Goal: Task Accomplishment & Management: Use online tool/utility

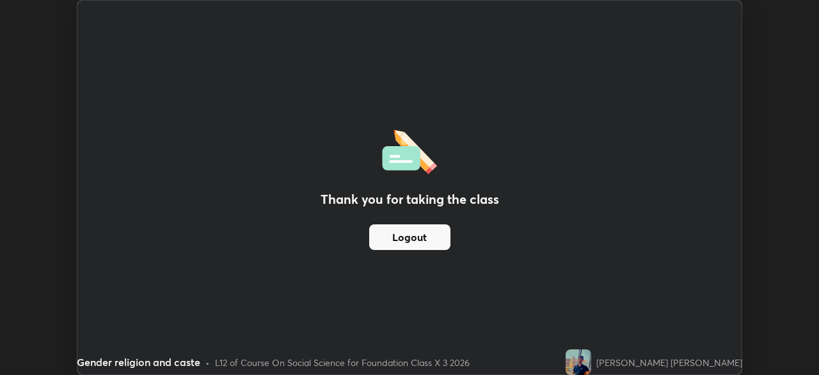
scroll to position [63644, 63199]
click at [592, 359] on img at bounding box center [579, 362] width 26 height 26
click at [592, 365] on img at bounding box center [579, 362] width 26 height 26
click at [592, 359] on img at bounding box center [579, 362] width 26 height 26
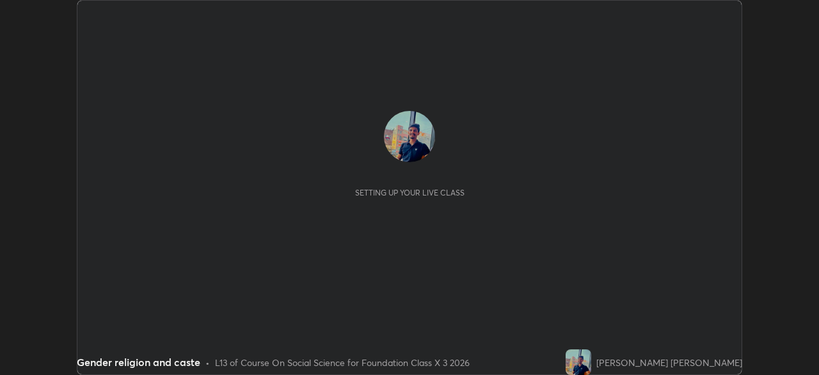
scroll to position [375, 819]
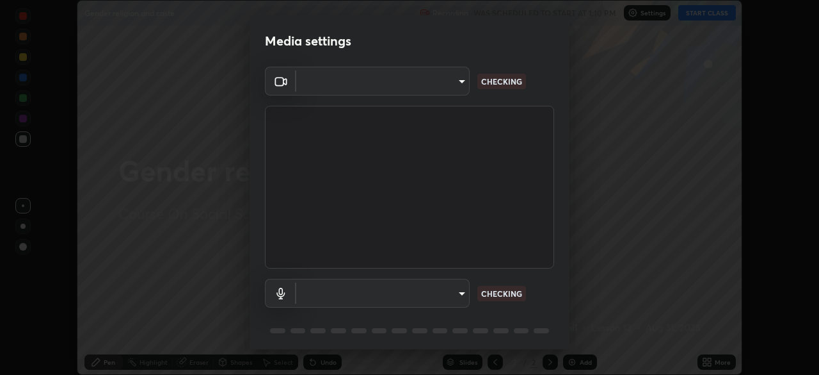
type input "ba13e312339ef8477216ddedc35df2f043033d031c8e6632ccfddaecbc9a7b0e"
type input "communications"
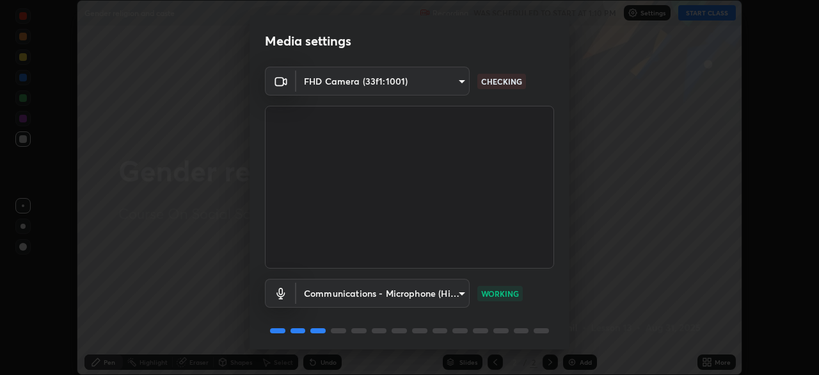
scroll to position [45, 0]
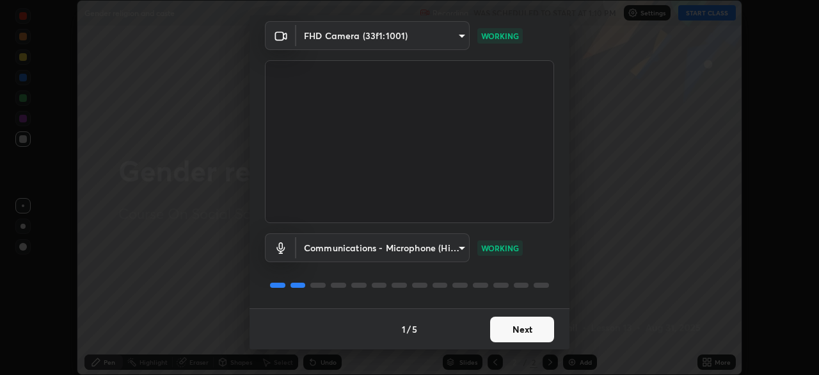
click at [520, 335] on button "Next" at bounding box center [522, 329] width 64 height 26
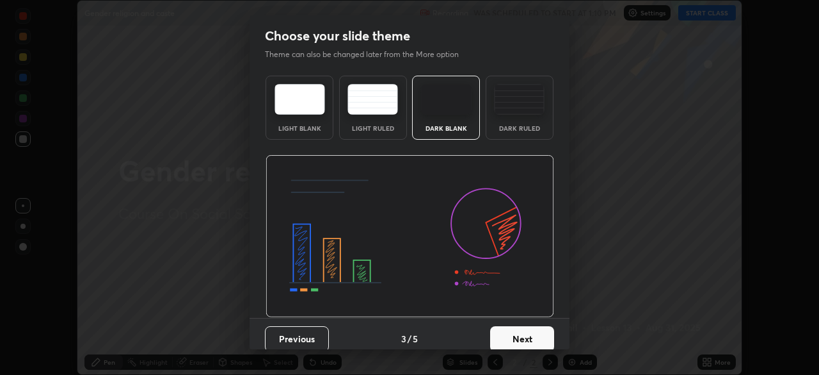
click at [519, 328] on button "Next" at bounding box center [522, 339] width 64 height 26
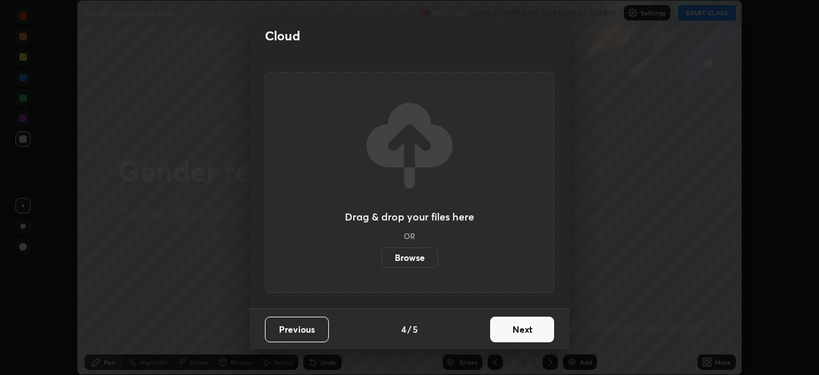
click at [522, 330] on button "Next" at bounding box center [522, 329] width 64 height 26
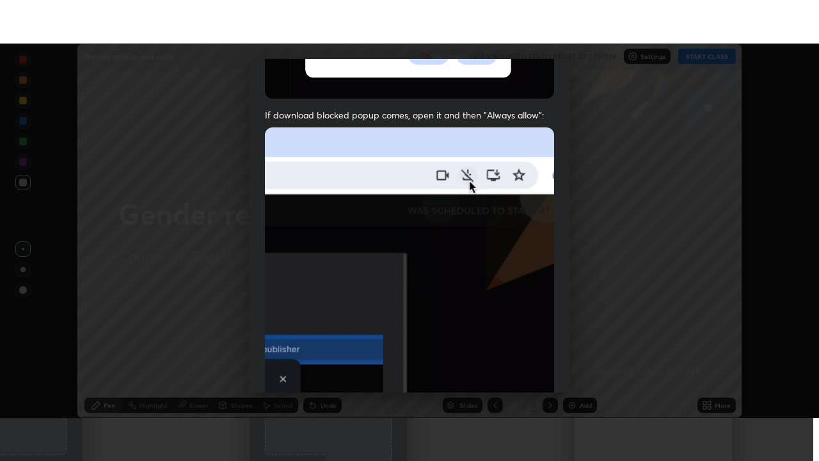
scroll to position [307, 0]
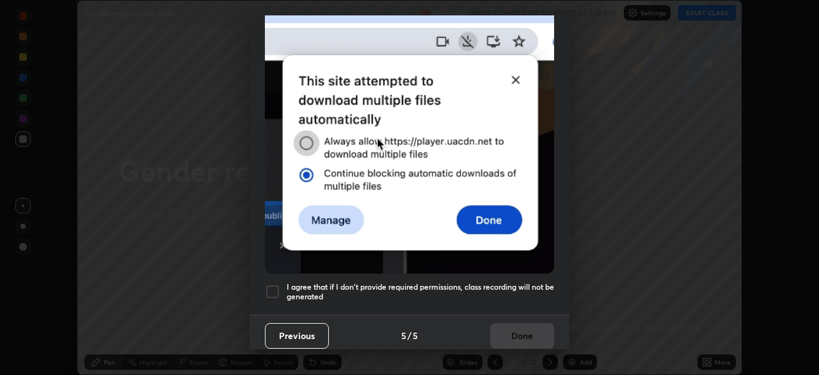
click at [490, 282] on h5 "I agree that if I don't provide required permissions, class recording will not …" at bounding box center [421, 292] width 268 height 20
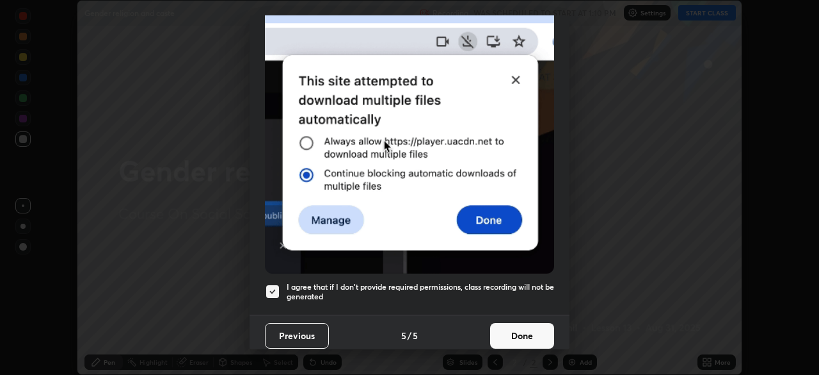
click at [503, 330] on button "Done" at bounding box center [522, 336] width 64 height 26
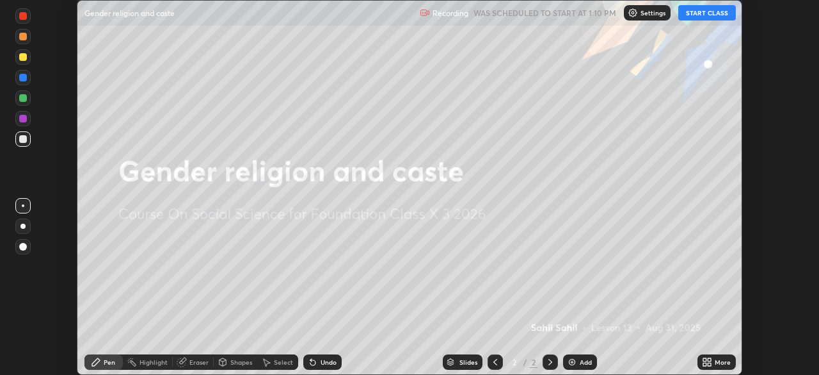
click at [704, 15] on button "START CLASS" at bounding box center [708, 12] width 58 height 15
click at [716, 362] on div "More" at bounding box center [723, 362] width 16 height 6
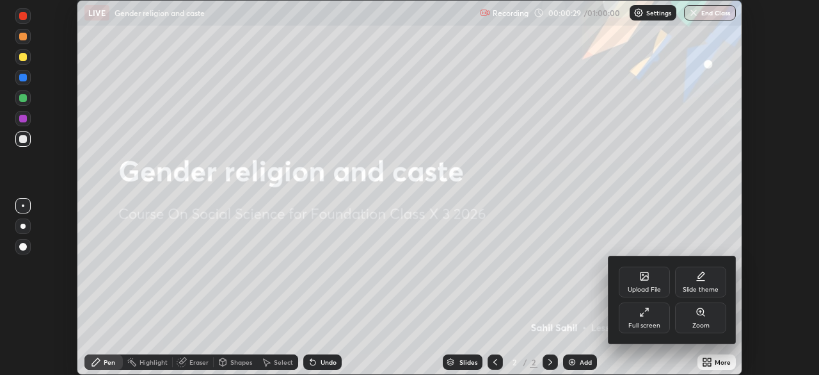
click at [638, 284] on div "Upload File" at bounding box center [644, 281] width 51 height 31
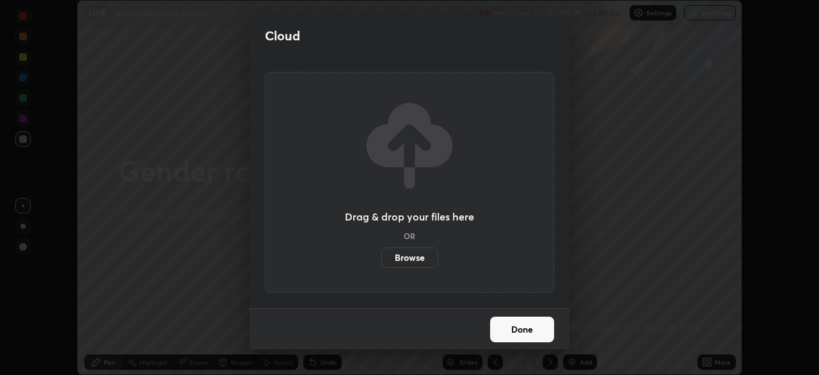
click at [423, 258] on label "Browse" at bounding box center [410, 257] width 57 height 20
click at [382, 258] on input "Browse" at bounding box center [382, 257] width 0 height 20
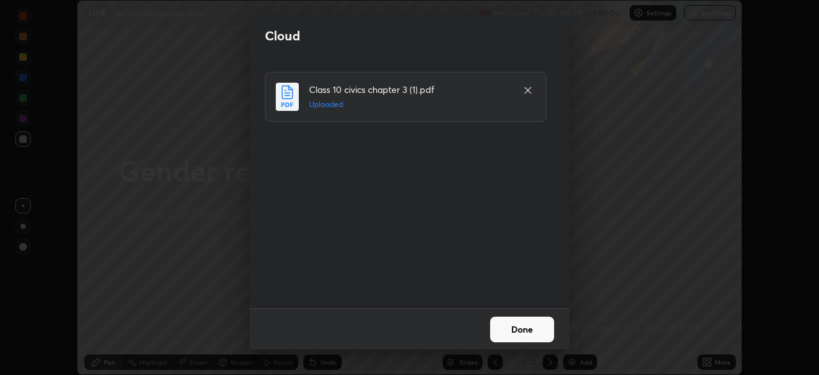
click at [533, 335] on button "Done" at bounding box center [522, 329] width 64 height 26
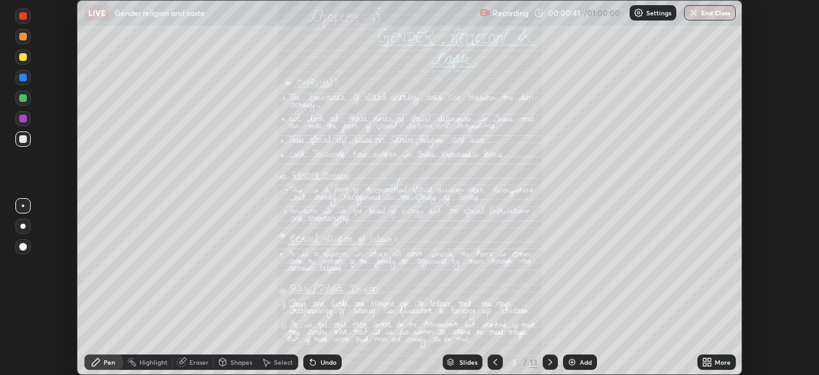
click at [705, 365] on icon at bounding box center [705, 363] width 3 height 3
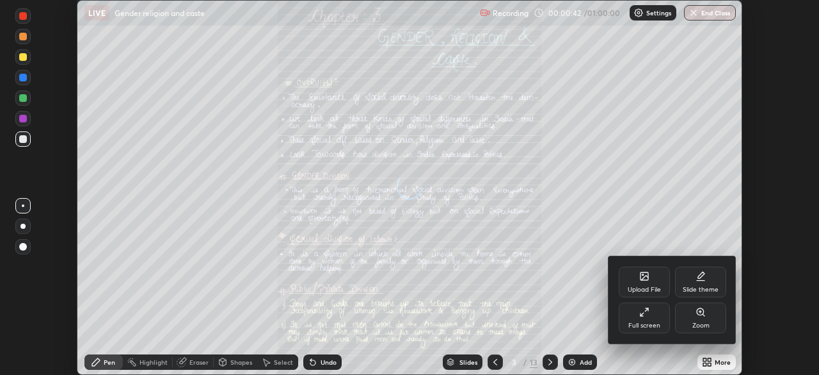
click at [640, 318] on div "Full screen" at bounding box center [644, 317] width 51 height 31
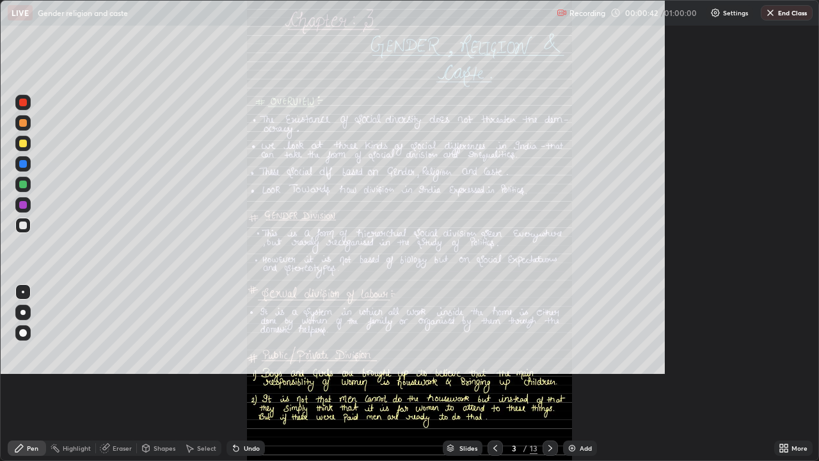
scroll to position [461, 819]
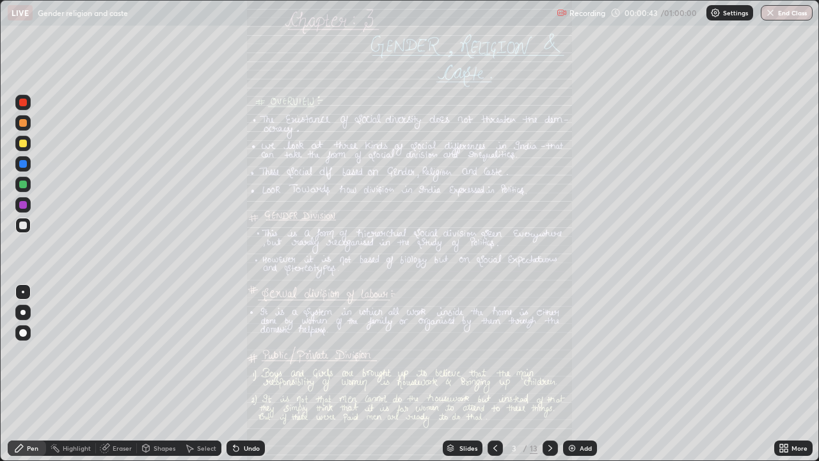
click at [796, 374] on div "More" at bounding box center [800, 448] width 16 height 6
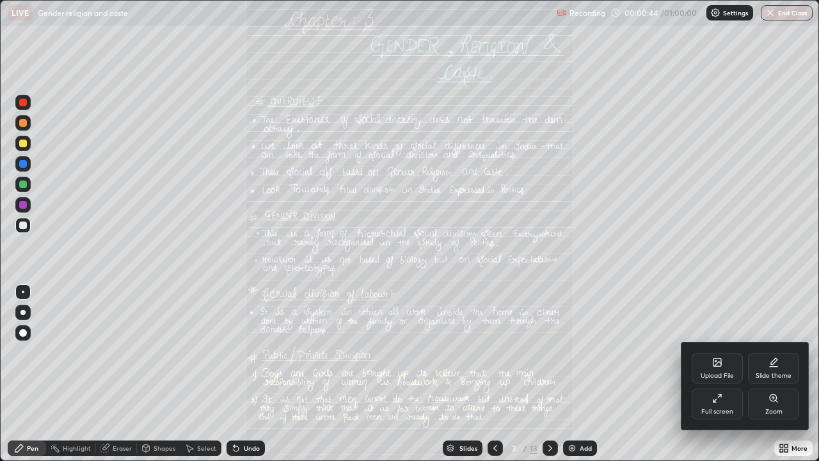
click at [462, 374] on div at bounding box center [409, 230] width 819 height 461
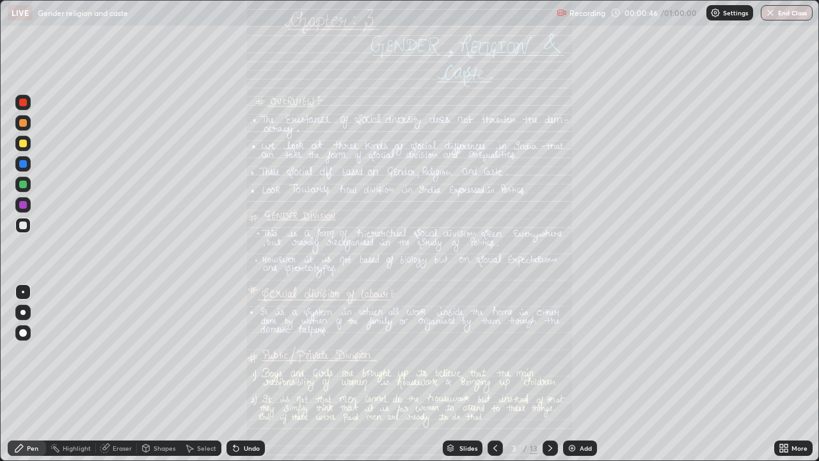
click at [464, 374] on div "Slides" at bounding box center [463, 447] width 40 height 15
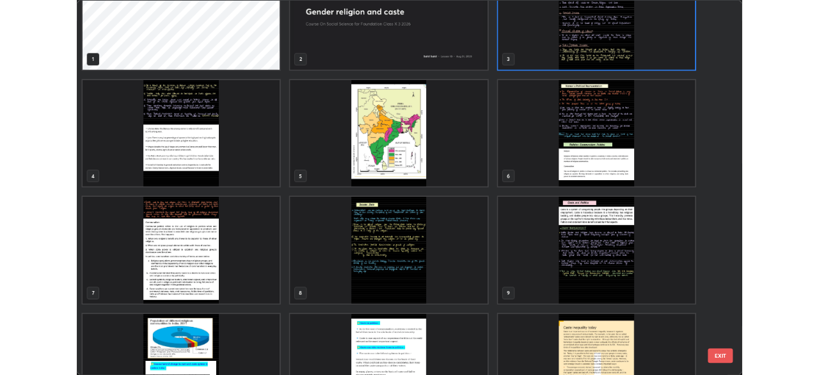
scroll to position [92, 0]
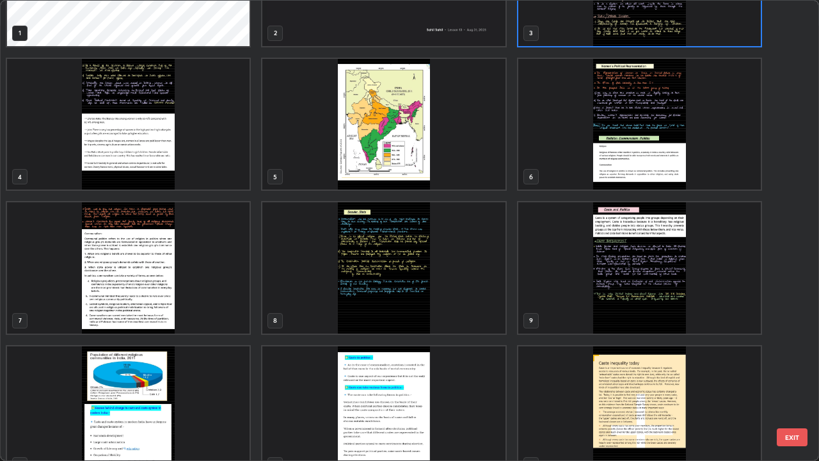
click at [574, 286] on img "grid" at bounding box center [640, 267] width 243 height 131
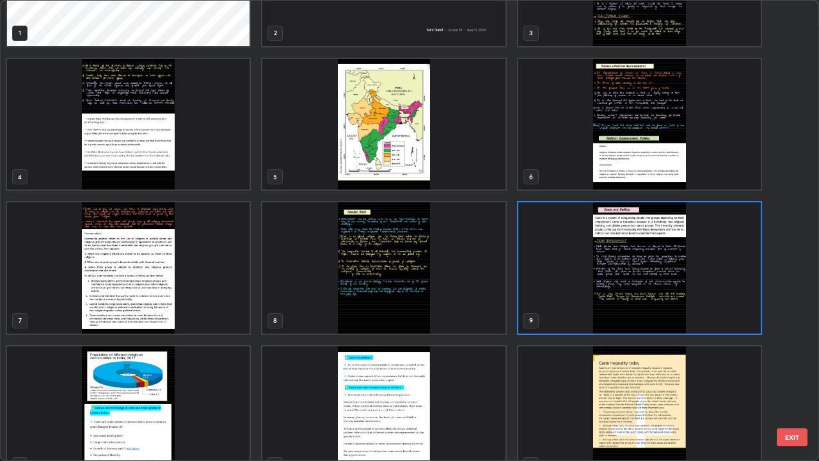
click at [574, 293] on img "grid" at bounding box center [640, 267] width 243 height 131
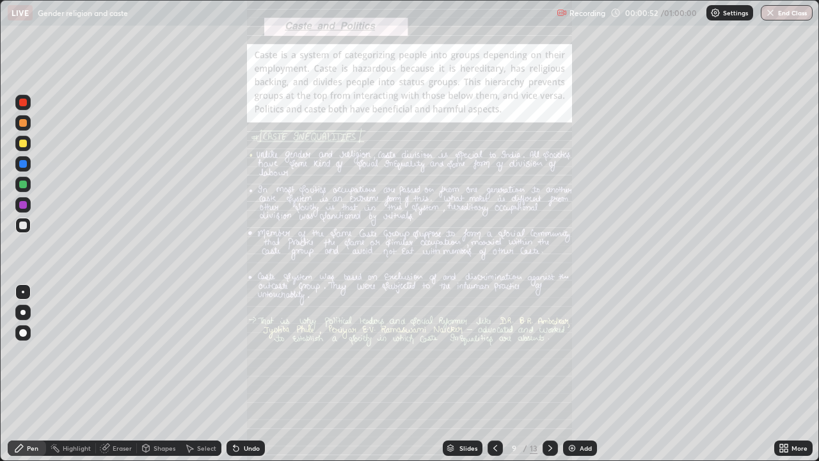
click at [794, 374] on div "More" at bounding box center [800, 448] width 16 height 6
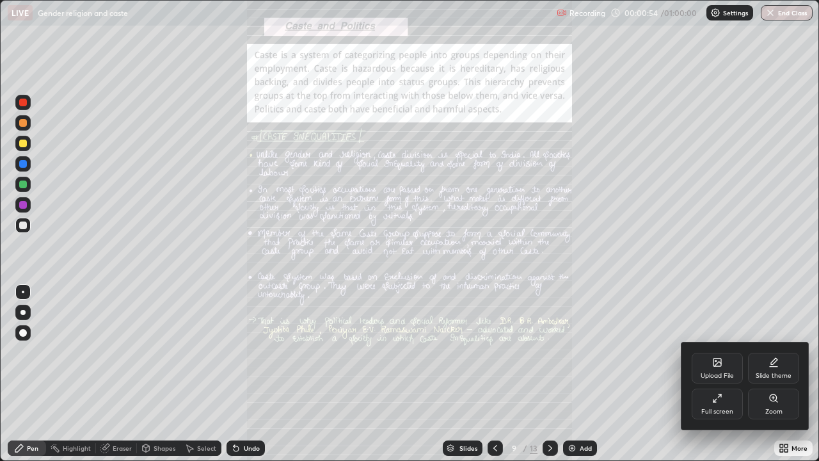
click at [720, 374] on icon at bounding box center [718, 398] width 10 height 10
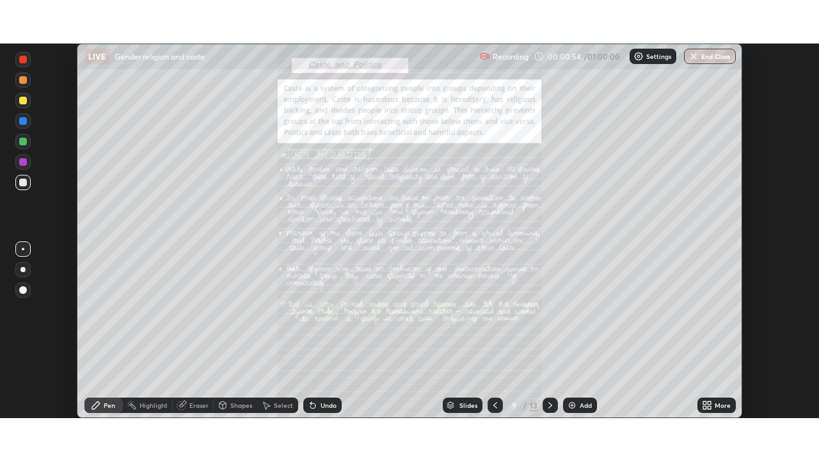
scroll to position [63644, 63199]
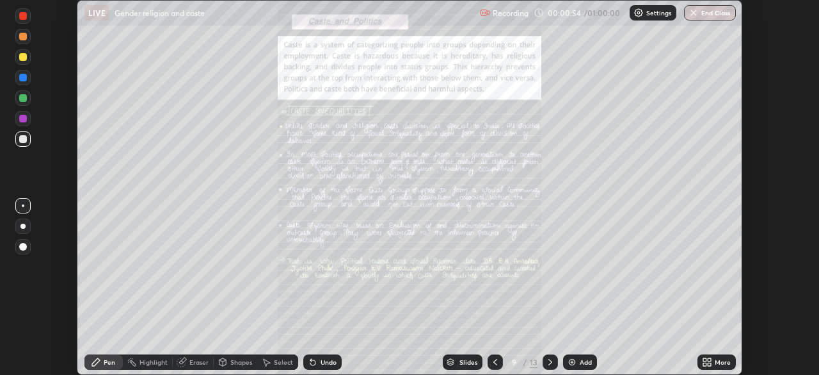
click at [722, 364] on div "More" at bounding box center [723, 362] width 16 height 6
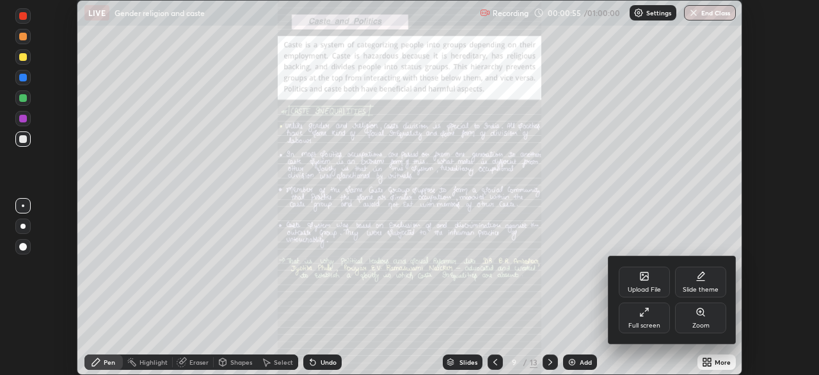
click at [657, 321] on div "Full screen" at bounding box center [644, 317] width 51 height 31
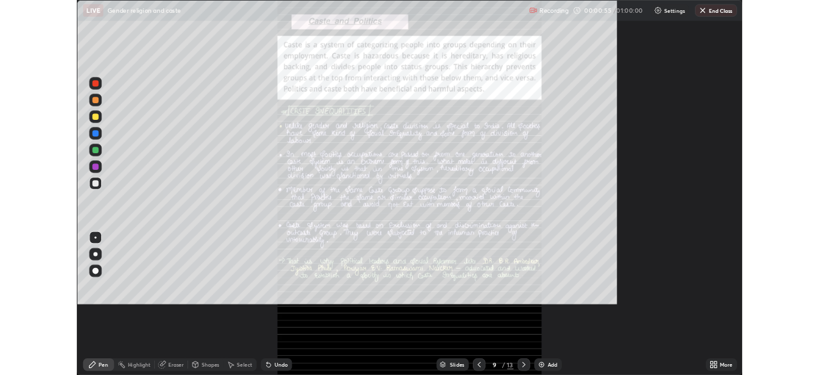
scroll to position [461, 819]
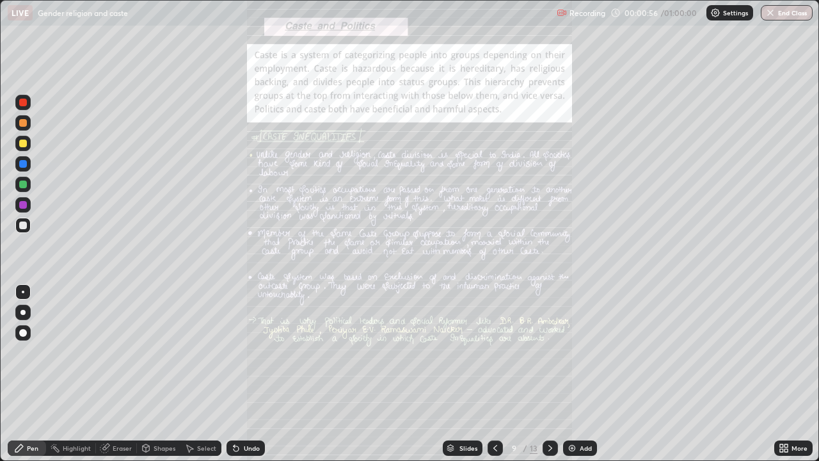
click at [796, 374] on div "More" at bounding box center [800, 448] width 16 height 6
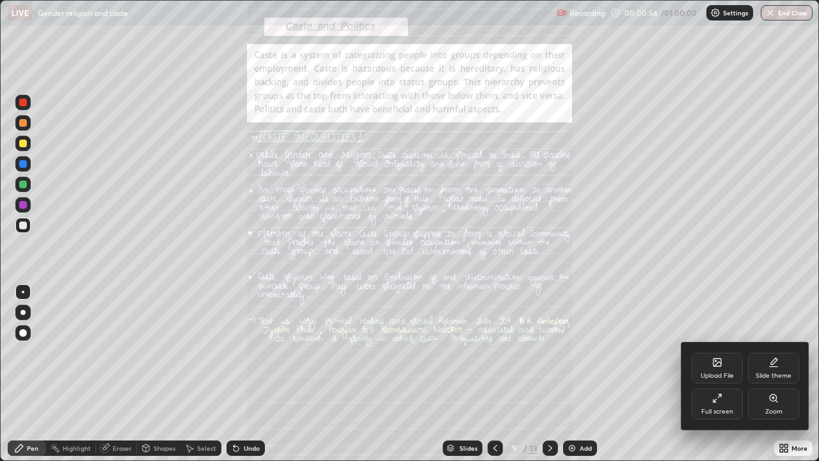
click at [779, 374] on div "Zoom" at bounding box center [773, 404] width 51 height 31
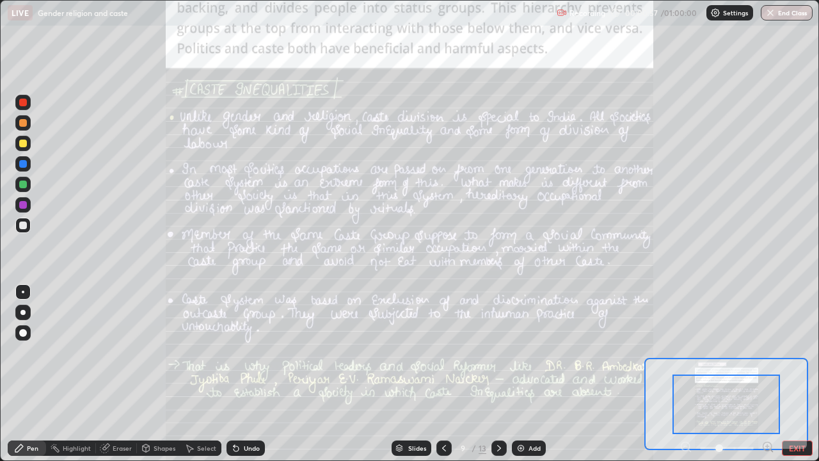
click at [764, 374] on div "Pen Highlight Eraser Shapes Select Undo Slides 9 / 13 Add EXIT" at bounding box center [409, 448] width 819 height 26
click at [768, 374] on icon at bounding box center [768, 446] width 0 height 3
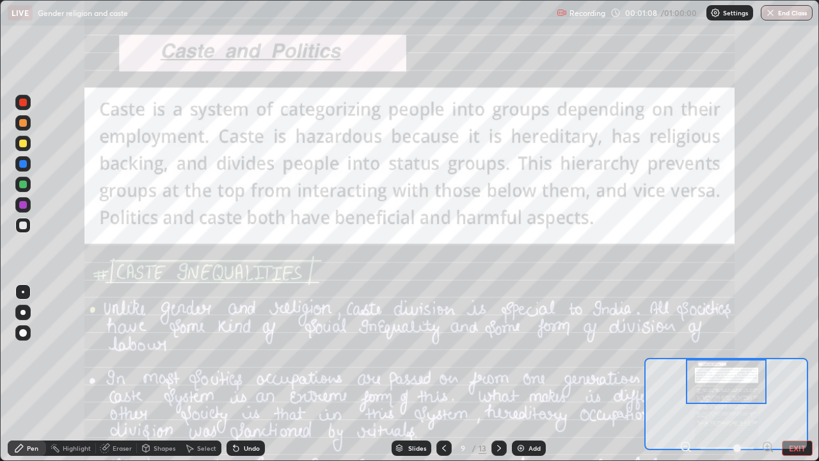
click at [28, 164] on div at bounding box center [22, 163] width 15 height 15
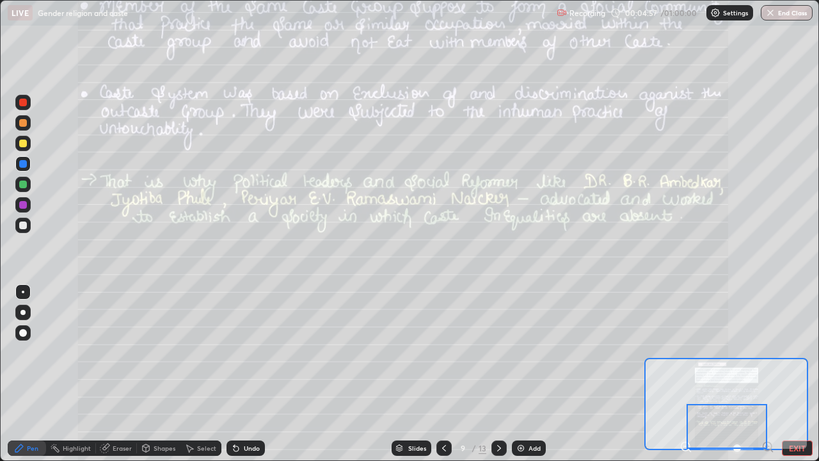
click at [492, 374] on div at bounding box center [499, 447] width 15 height 15
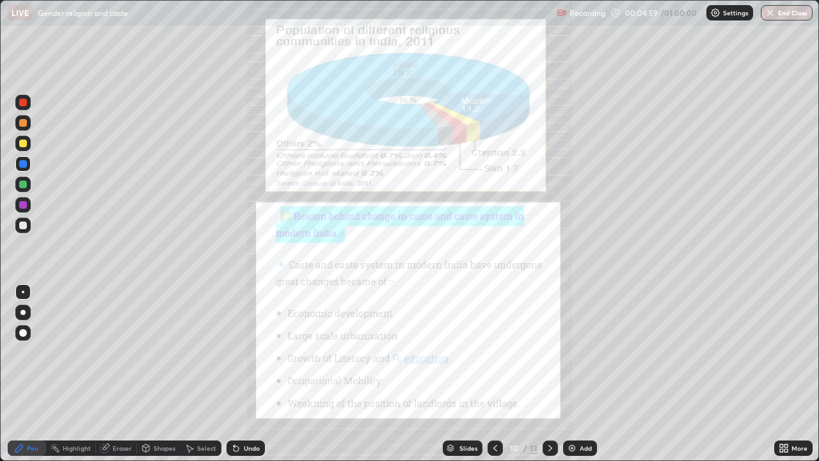
click at [800, 374] on div "More" at bounding box center [794, 447] width 38 height 15
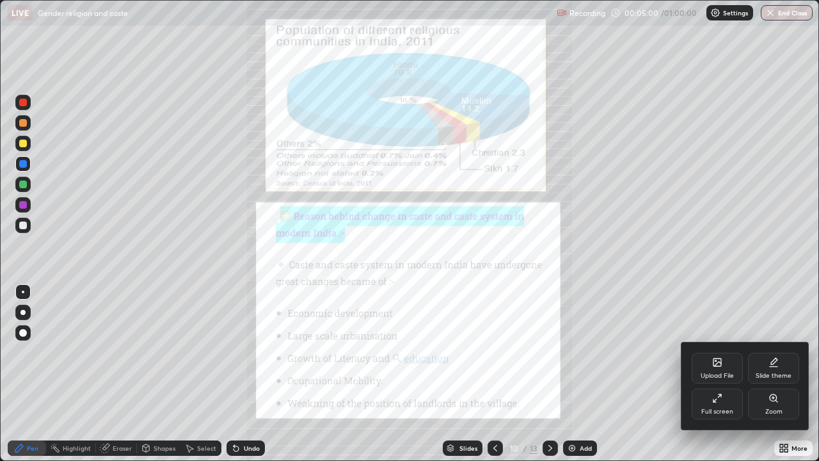
click at [764, 374] on div "Zoom" at bounding box center [773, 404] width 51 height 31
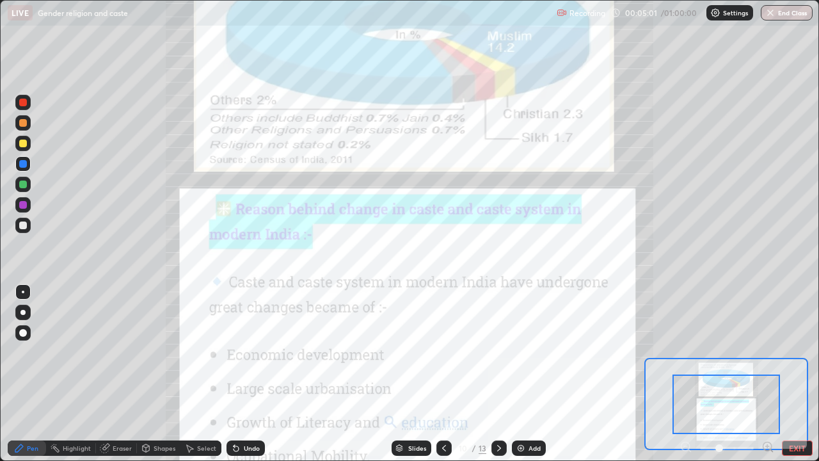
click at [768, 374] on icon at bounding box center [767, 446] width 3 height 0
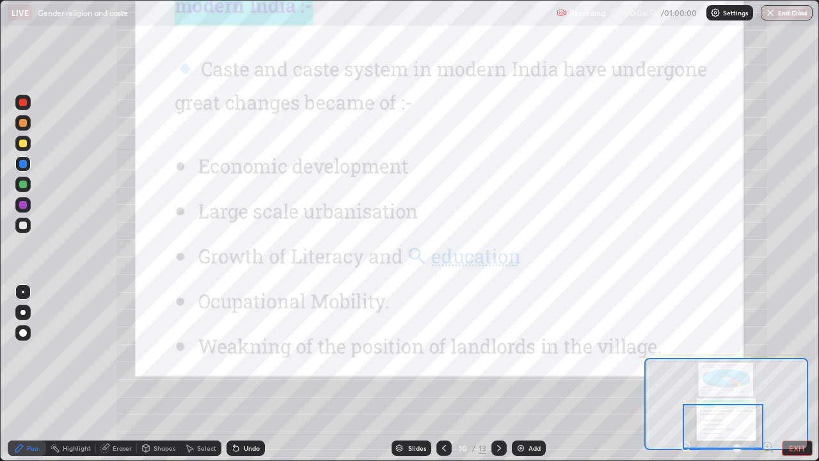
click at [503, 374] on div at bounding box center [499, 447] width 15 height 15
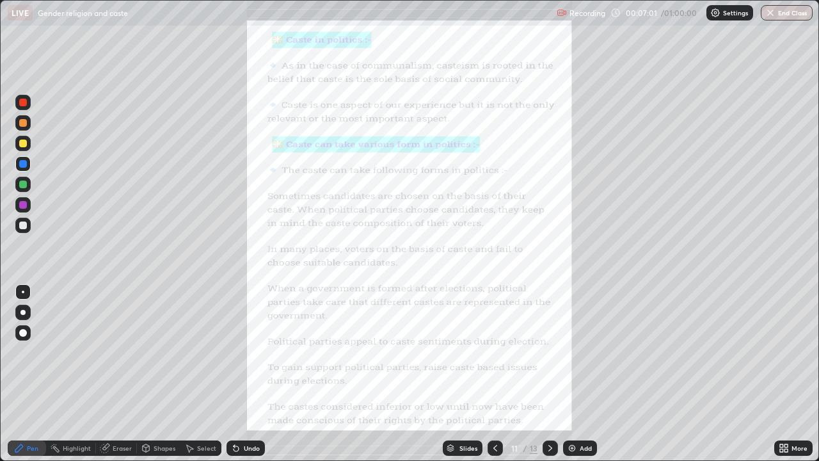
click at [782, 374] on icon at bounding box center [784, 448] width 10 height 10
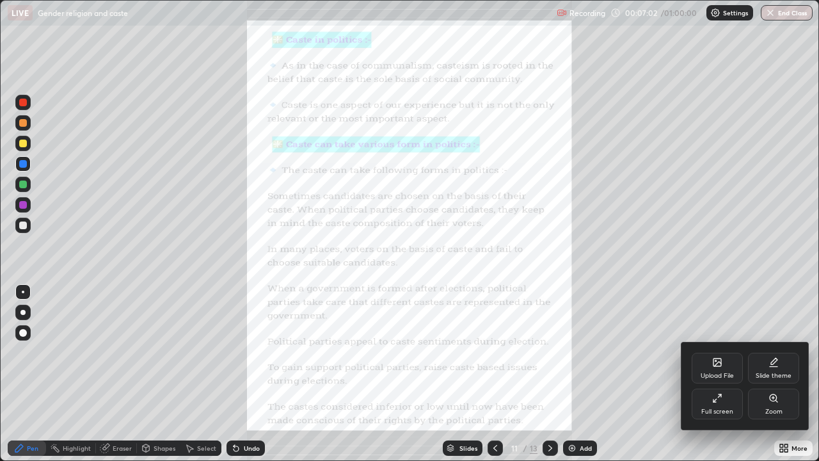
click at [762, 374] on div "Zoom" at bounding box center [773, 404] width 51 height 31
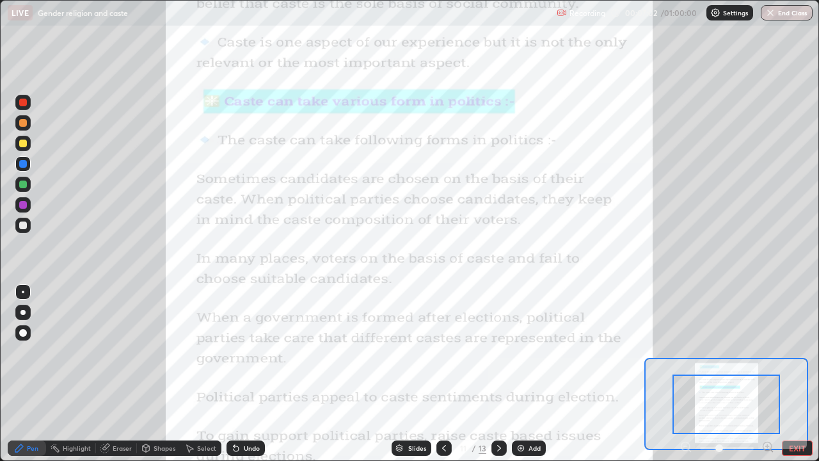
click at [768, 374] on icon at bounding box center [767, 446] width 3 height 0
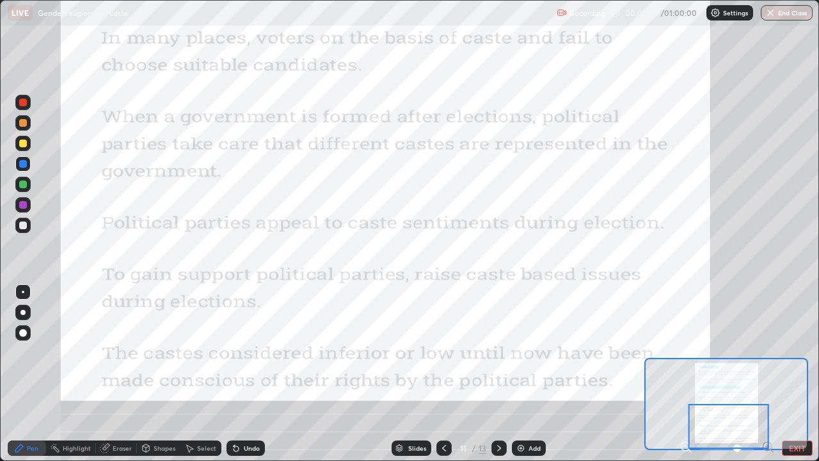
click at [497, 374] on icon at bounding box center [499, 448] width 10 height 10
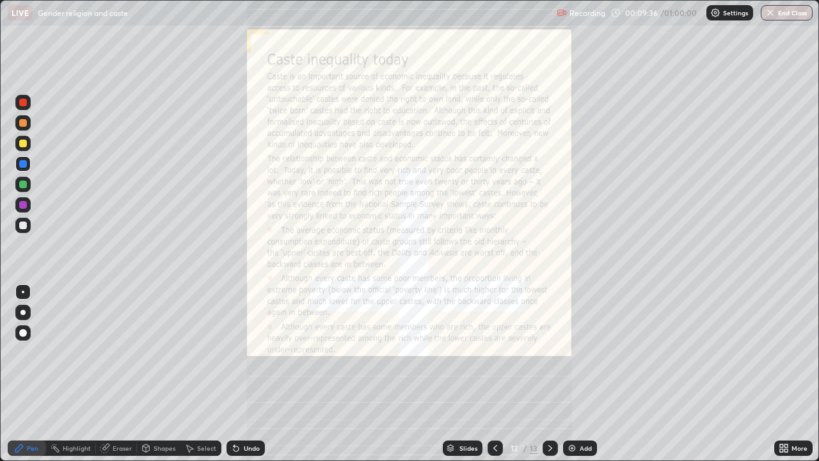
click at [549, 374] on icon at bounding box center [550, 448] width 10 height 10
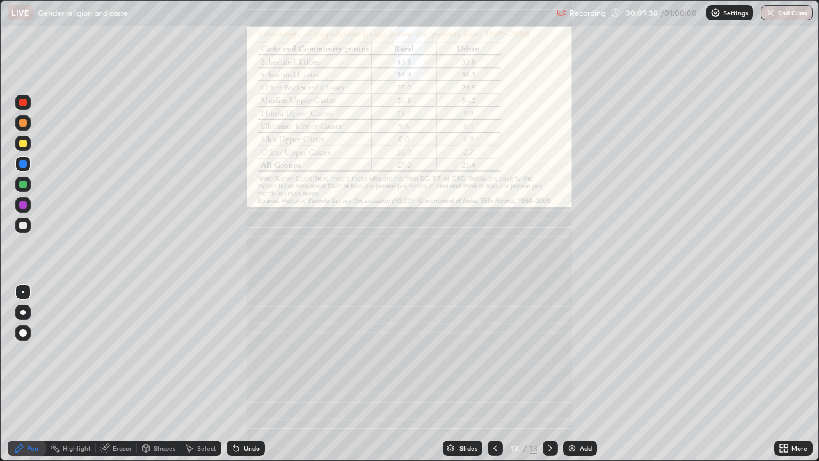
click at [549, 374] on icon at bounding box center [550, 448] width 10 height 10
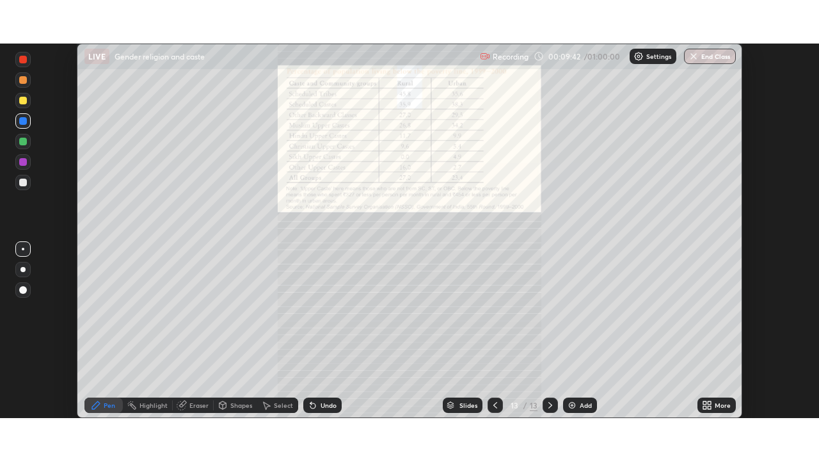
scroll to position [63644, 63199]
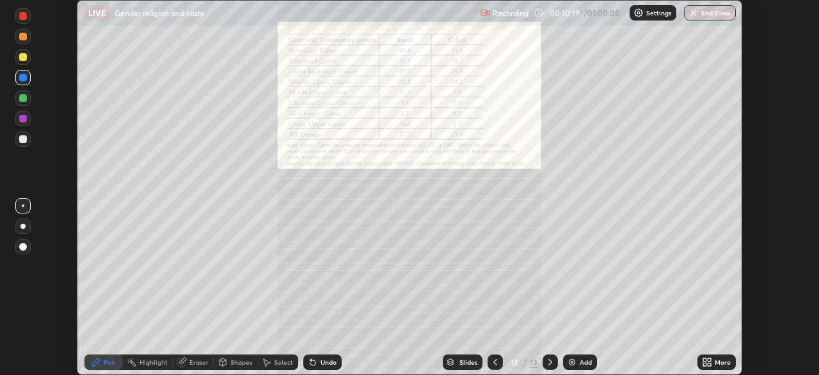
click at [709, 359] on icon at bounding box center [709, 359] width 3 height 3
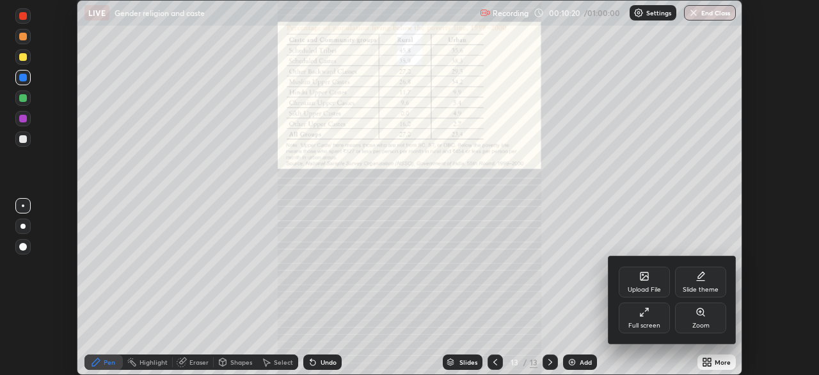
click at [644, 288] on div "Upload File" at bounding box center [644, 289] width 33 height 6
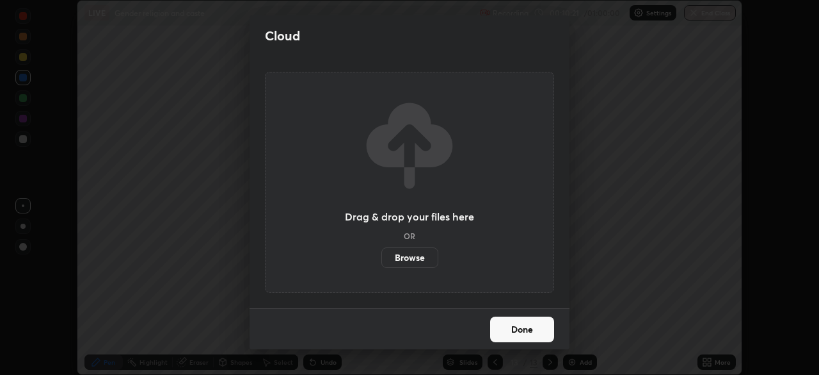
click at [414, 259] on label "Browse" at bounding box center [410, 257] width 57 height 20
click at [382, 259] on input "Browse" at bounding box center [382, 257] width 0 height 20
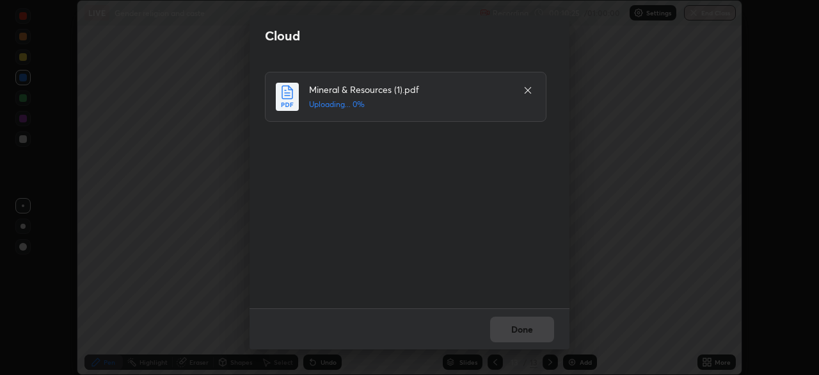
click at [509, 327] on div "Done" at bounding box center [410, 328] width 320 height 41
click at [526, 331] on button "Done" at bounding box center [522, 329] width 64 height 26
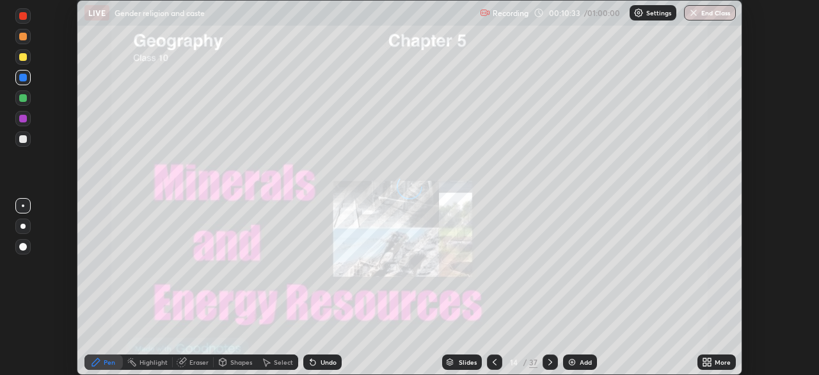
click at [704, 360] on icon at bounding box center [705, 359] width 3 height 3
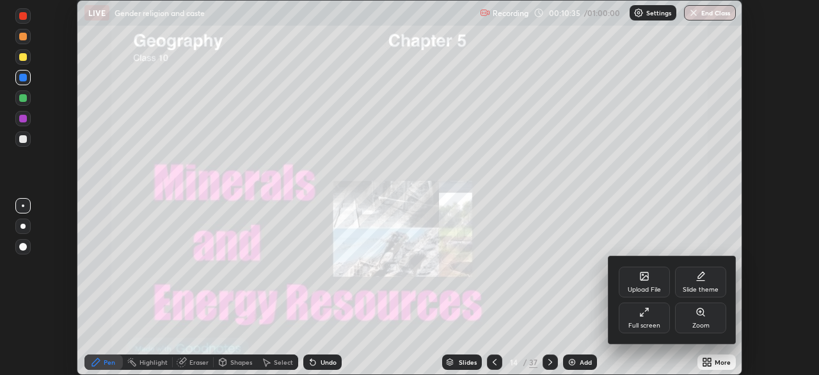
click at [645, 316] on icon at bounding box center [645, 312] width 10 height 10
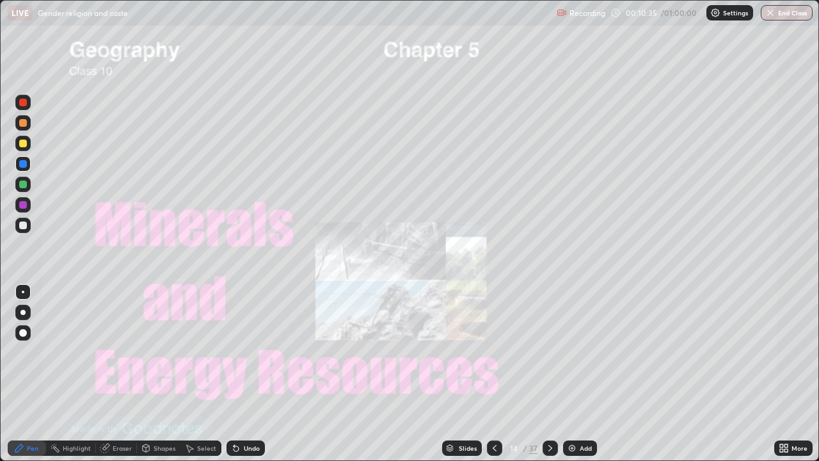
scroll to position [461, 819]
click at [459, 374] on div "Slides" at bounding box center [468, 448] width 18 height 6
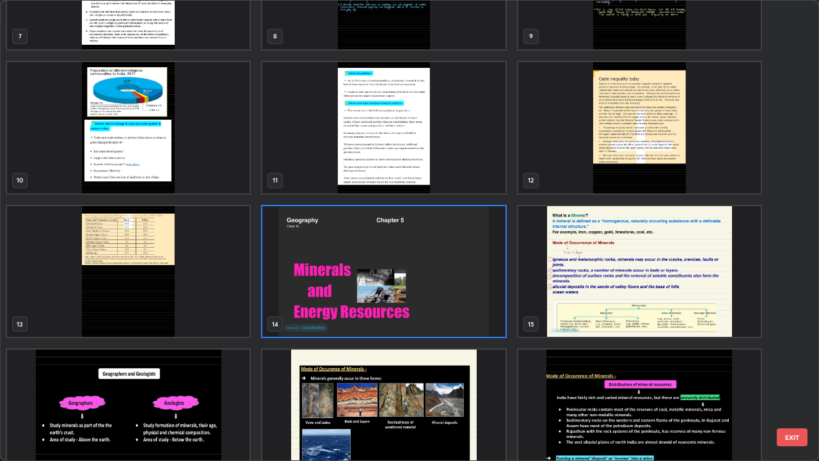
scroll to position [377, 0]
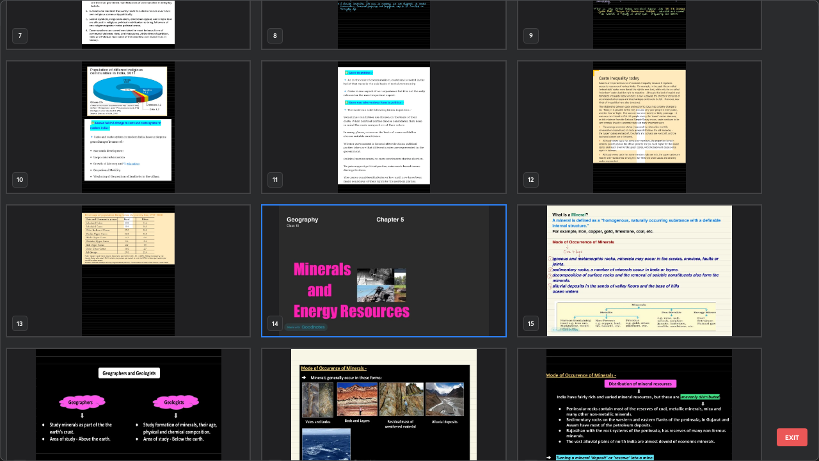
click at [462, 294] on img "grid" at bounding box center [383, 271] width 243 height 131
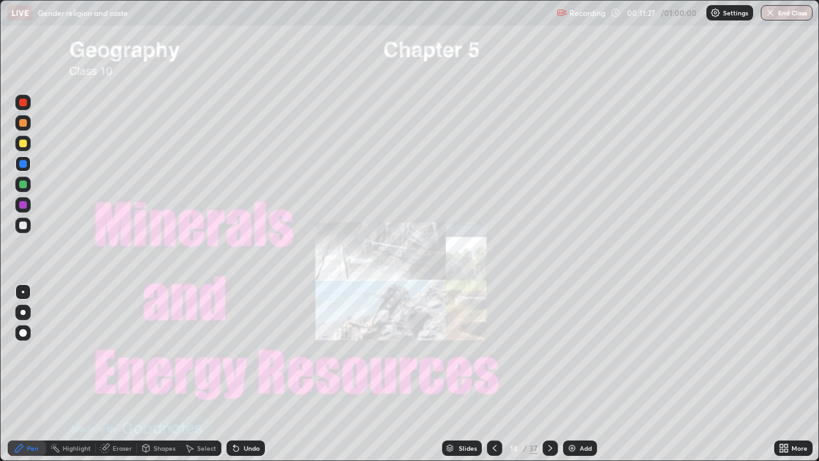
click at [464, 296] on img "grid" at bounding box center [383, 271] width 243 height 131
click at [23, 312] on div at bounding box center [22, 312] width 5 height 5
click at [550, 374] on icon at bounding box center [550, 448] width 10 height 10
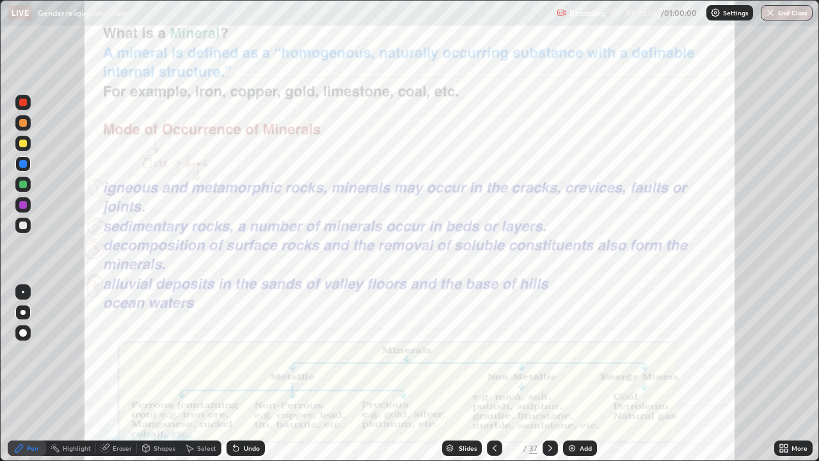
click at [28, 184] on div at bounding box center [22, 184] width 15 height 15
click at [28, 149] on div at bounding box center [22, 143] width 15 height 15
click at [22, 205] on div at bounding box center [23, 205] width 8 height 8
click at [24, 224] on div at bounding box center [23, 226] width 8 height 8
click at [24, 108] on div at bounding box center [22, 102] width 15 height 15
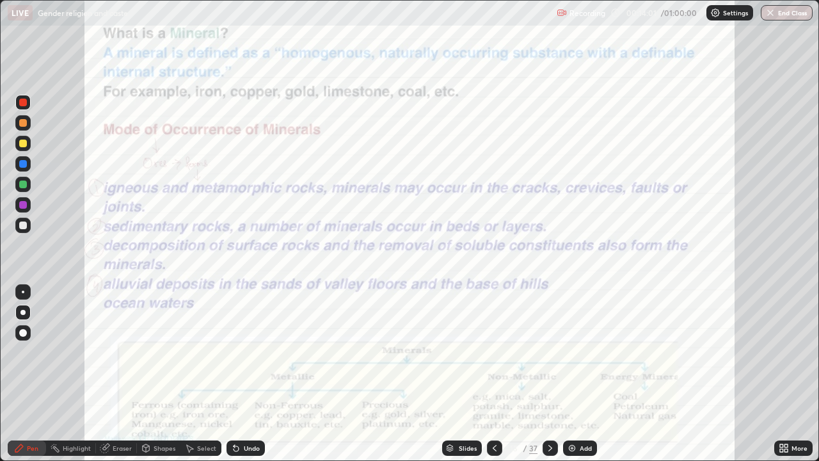
click at [549, 374] on icon at bounding box center [550, 448] width 10 height 10
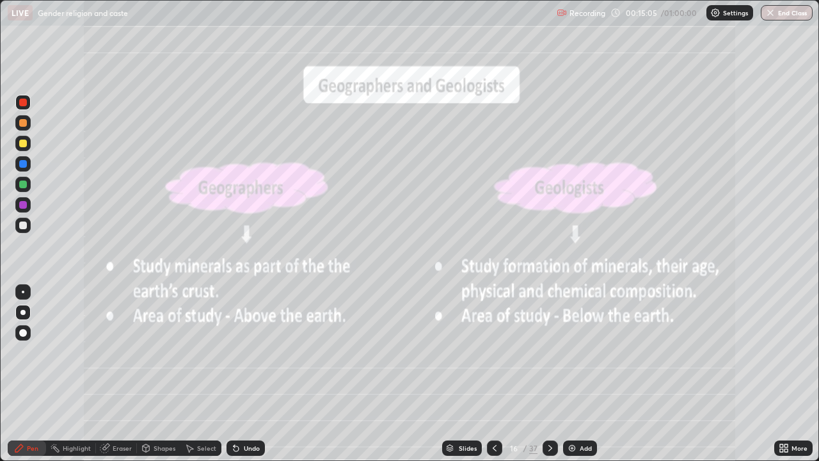
click at [545, 374] on icon at bounding box center [550, 448] width 10 height 10
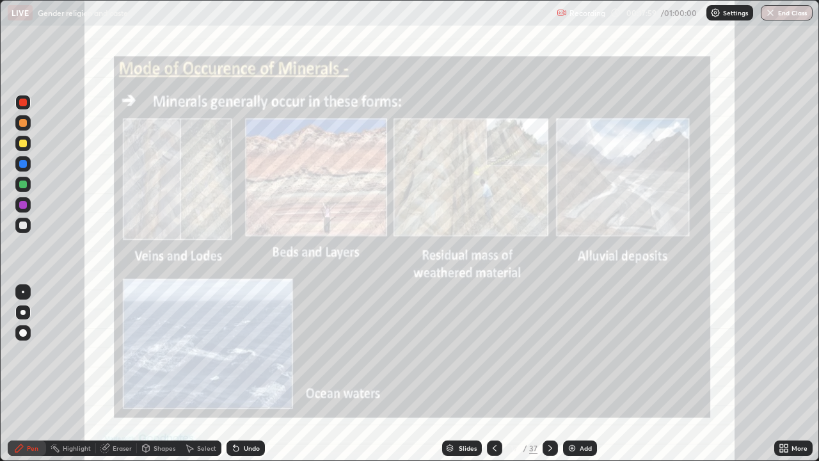
click at [554, 374] on div at bounding box center [550, 447] width 15 height 15
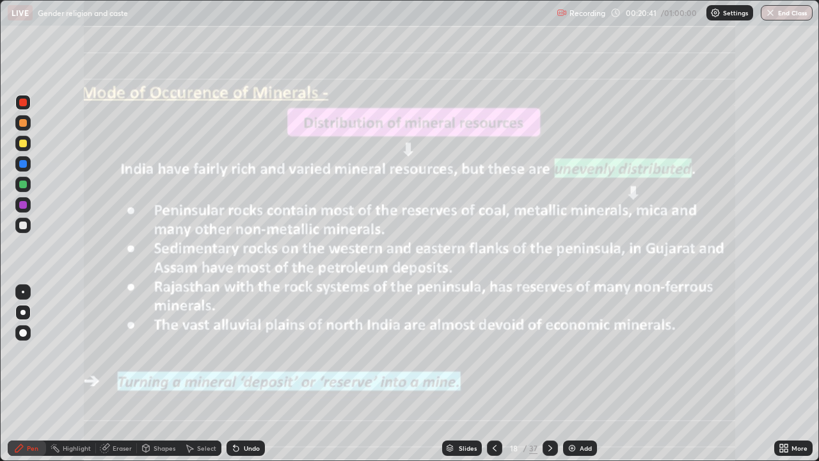
click at [549, 374] on icon at bounding box center [550, 448] width 10 height 10
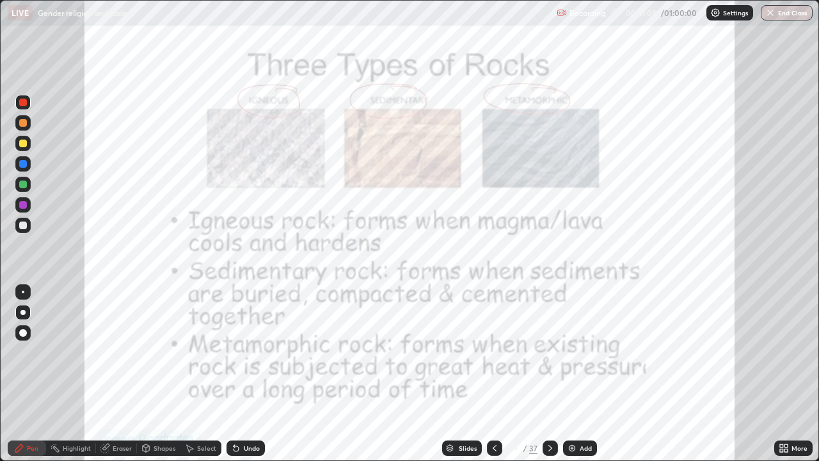
click at [549, 374] on icon at bounding box center [550, 448] width 10 height 10
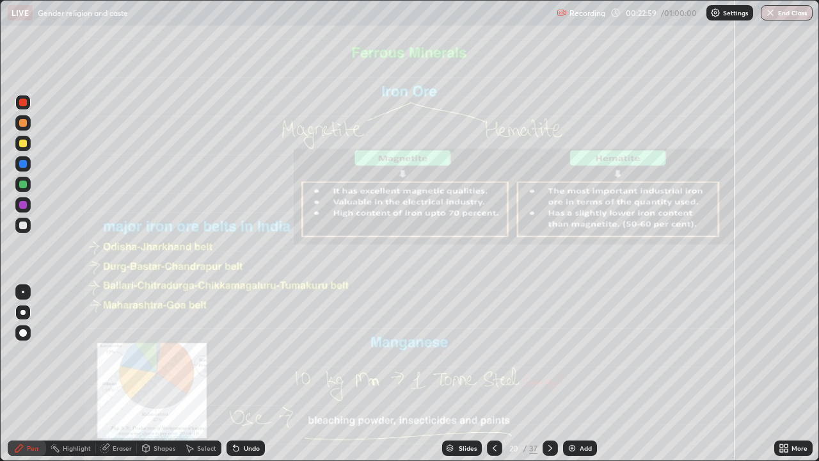
click at [549, 374] on icon at bounding box center [550, 448] width 10 height 10
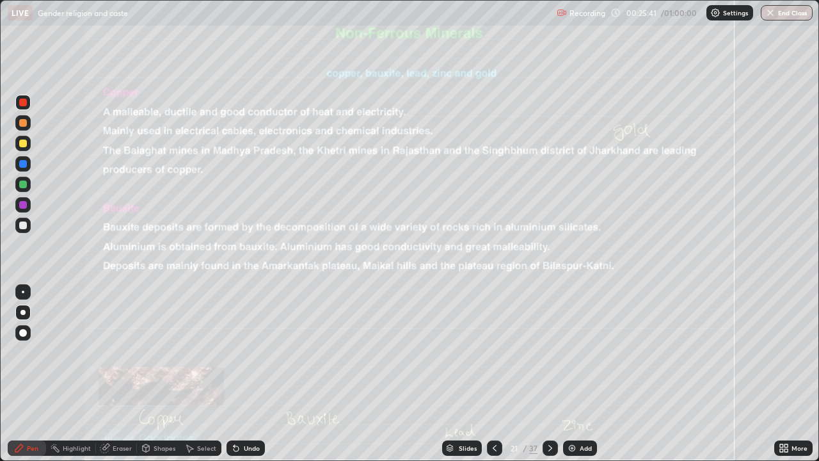
click at [549, 374] on icon at bounding box center [550, 448] width 10 height 10
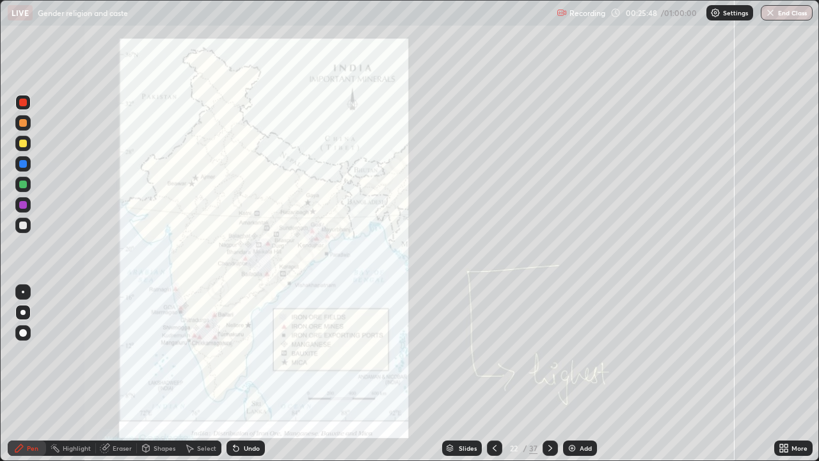
click at [554, 374] on div at bounding box center [550, 447] width 15 height 15
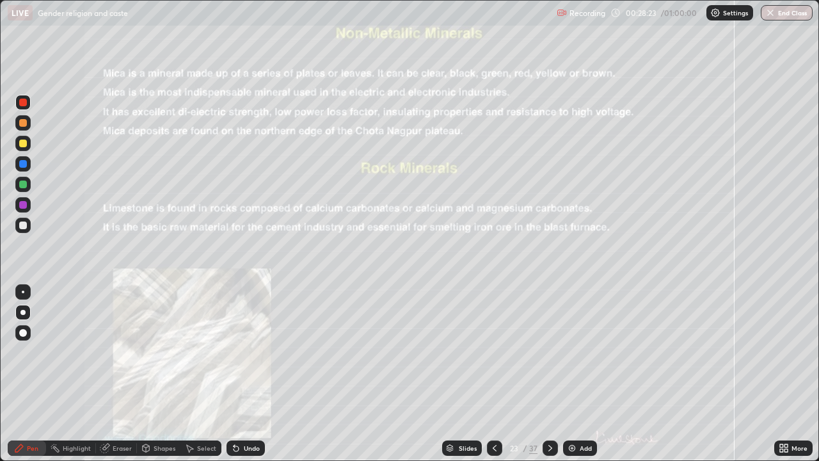
click at [551, 374] on icon at bounding box center [550, 448] width 10 height 10
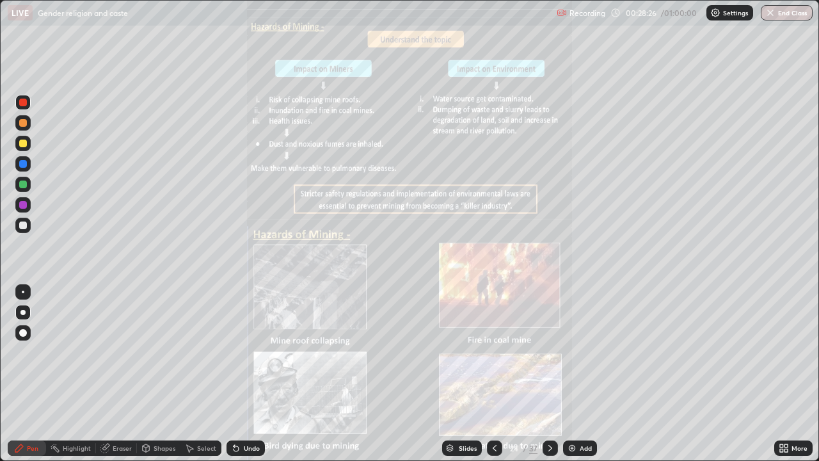
click at [793, 374] on div "More" at bounding box center [794, 447] width 38 height 15
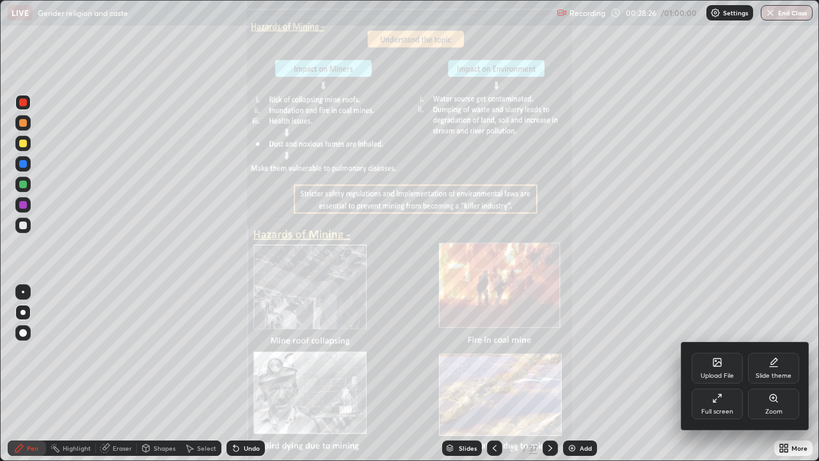
click at [766, 374] on div "Zoom" at bounding box center [774, 411] width 17 height 6
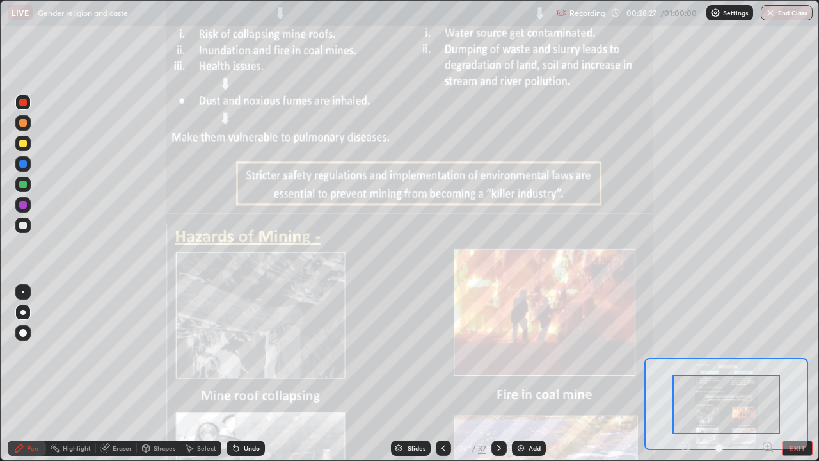
click at [768, 374] on icon at bounding box center [767, 446] width 3 height 0
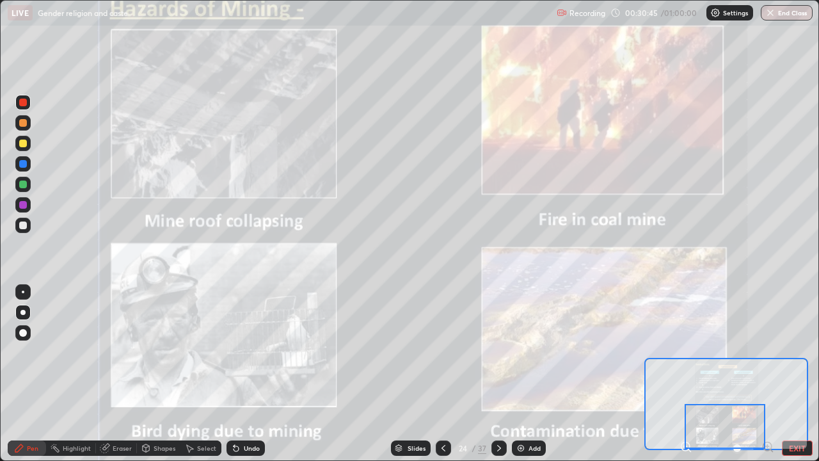
click at [503, 374] on div at bounding box center [499, 447] width 15 height 15
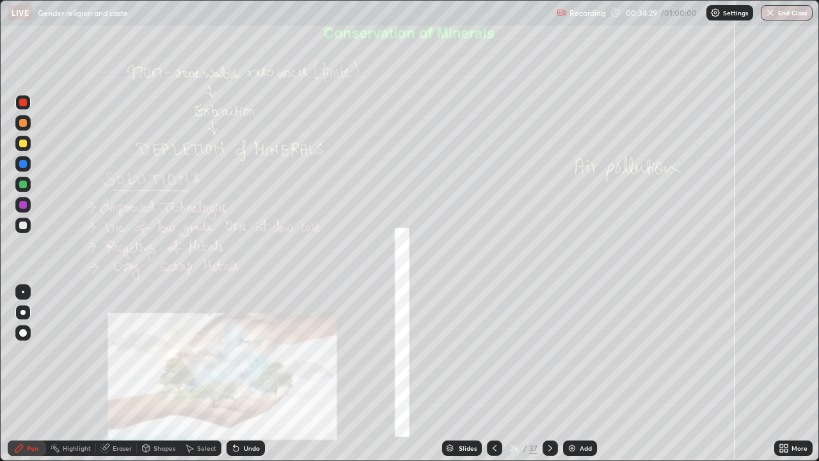
click at [549, 374] on icon at bounding box center [550, 448] width 10 height 10
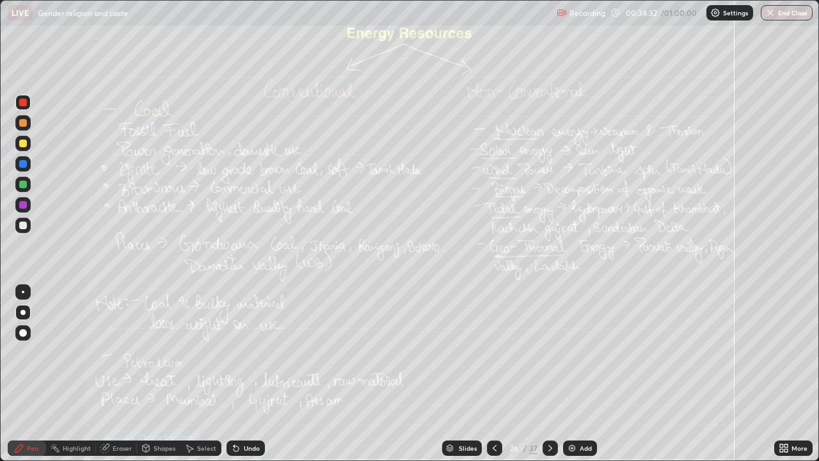
click at [551, 374] on div at bounding box center [550, 447] width 15 height 15
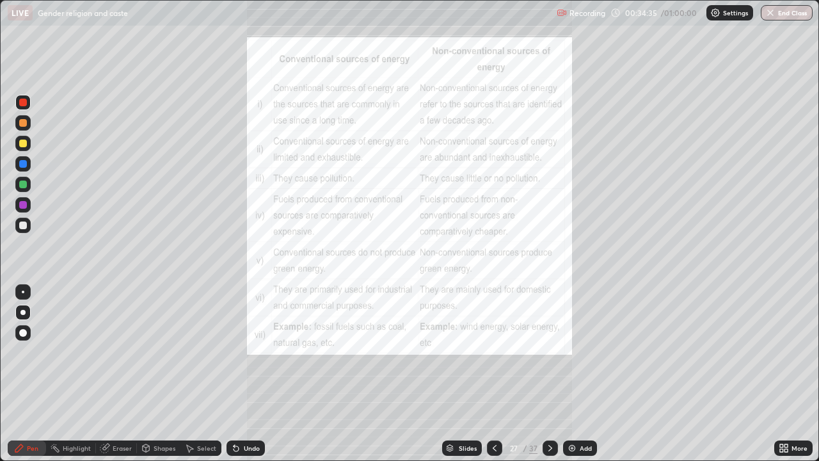
click at [786, 374] on icon at bounding box center [786, 445] width 3 height 3
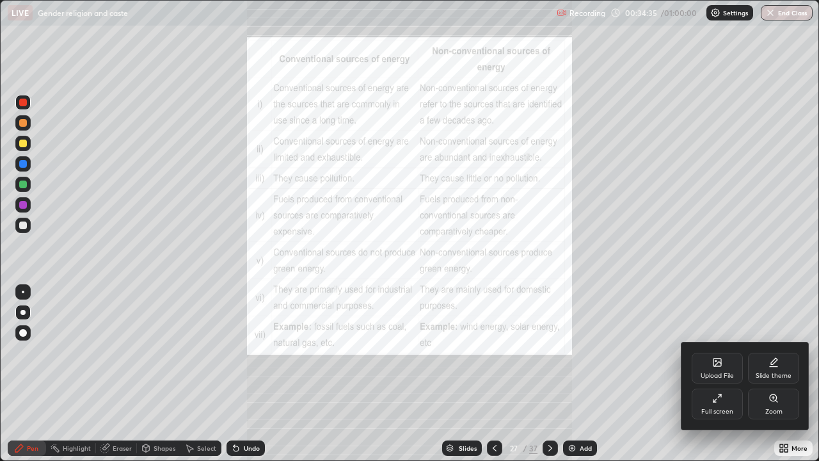
click at [755, 374] on div "Zoom" at bounding box center [773, 404] width 51 height 31
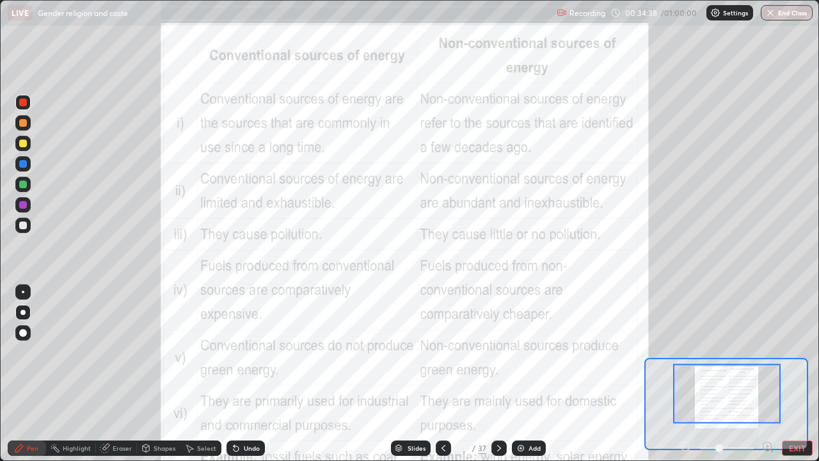
click at [768, 374] on icon at bounding box center [767, 446] width 3 height 0
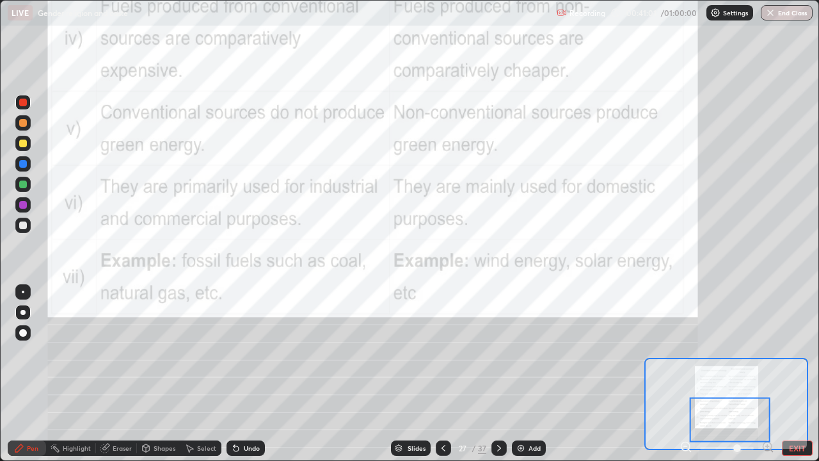
click at [404, 374] on div "Slides" at bounding box center [411, 447] width 40 height 15
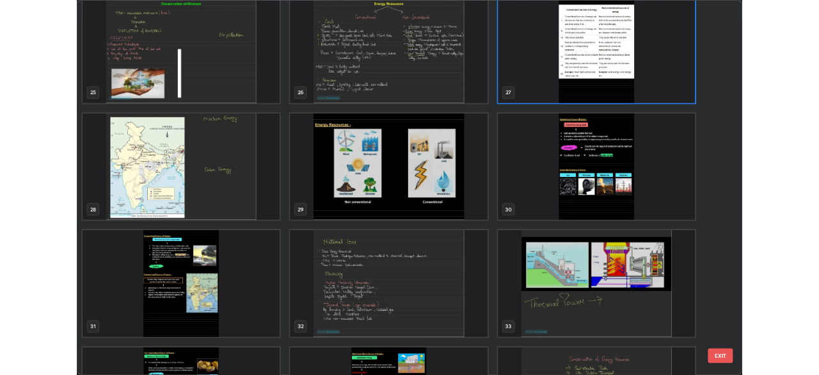
scroll to position [1158, 0]
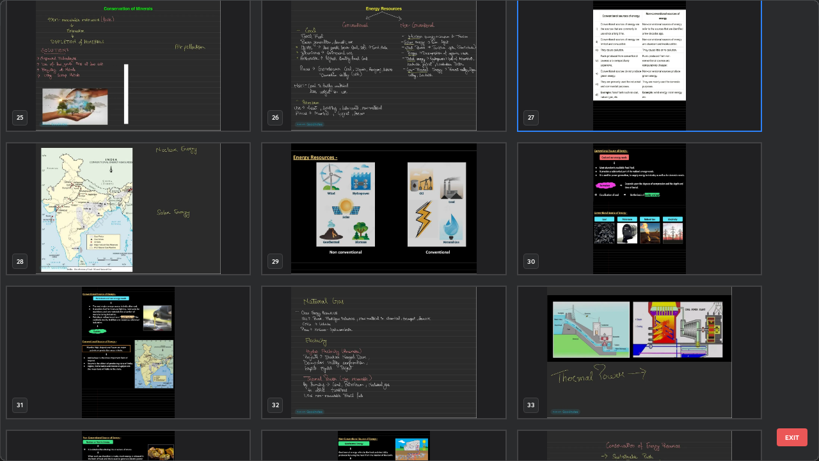
click at [786, 374] on button "EXIT" at bounding box center [792, 437] width 31 height 18
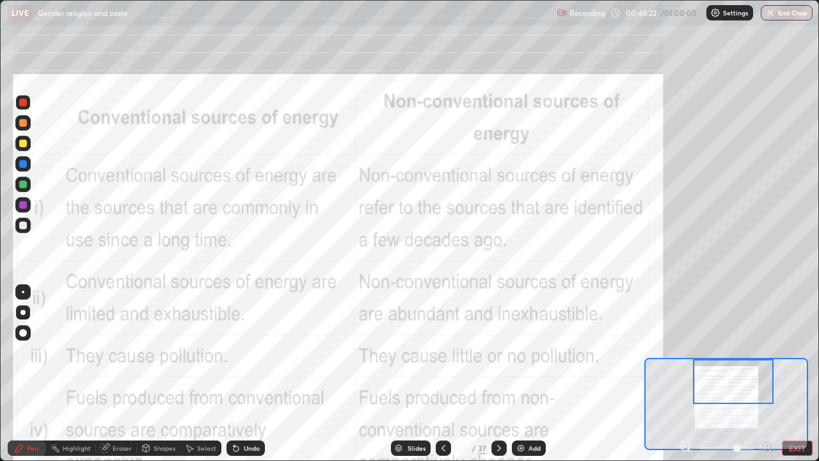
click at [767, 17] on img "button" at bounding box center [771, 13] width 10 height 10
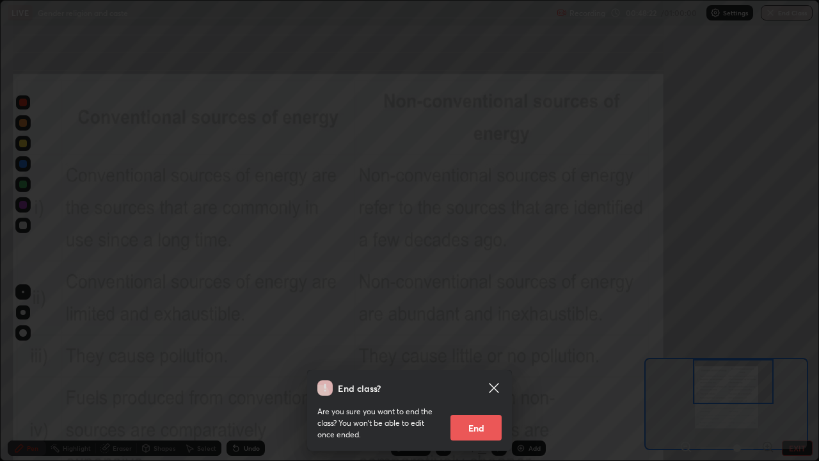
click at [485, 374] on button "End" at bounding box center [476, 428] width 51 height 26
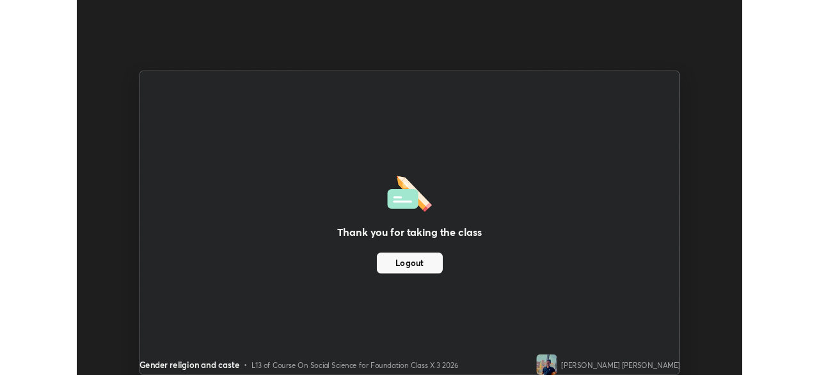
scroll to position [63644, 63199]
